Goal: Find specific page/section: Find specific page/section

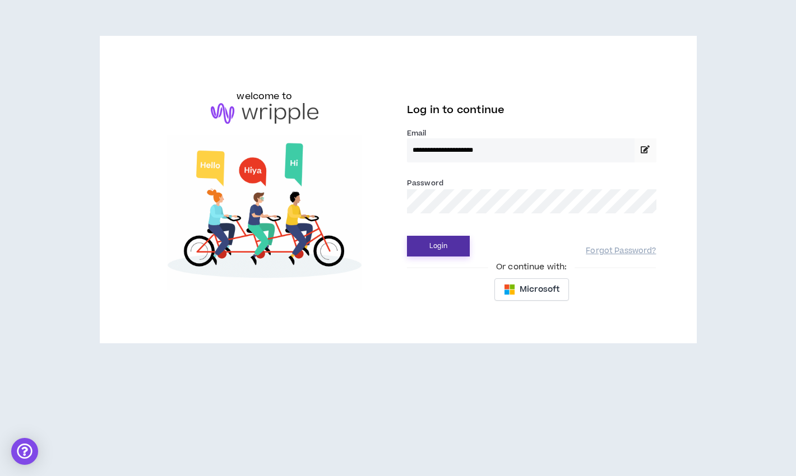
click at [428, 242] on button "Login" at bounding box center [438, 246] width 63 height 21
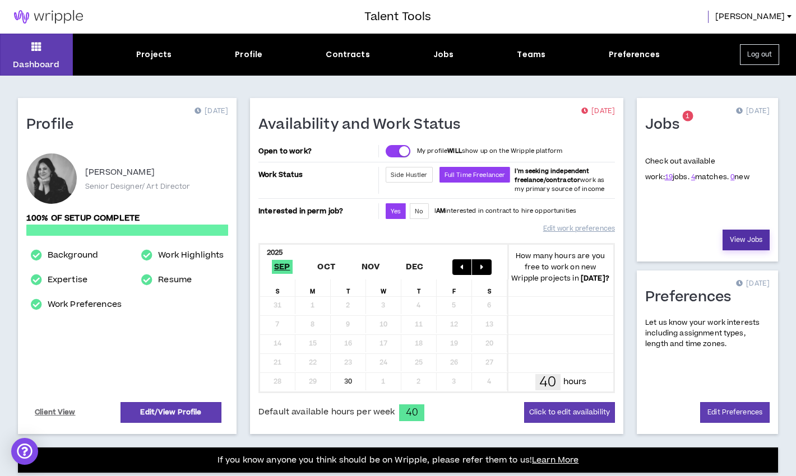
click at [743, 237] on link "View Jobs" at bounding box center [745, 240] width 47 height 21
